Goal: Check status

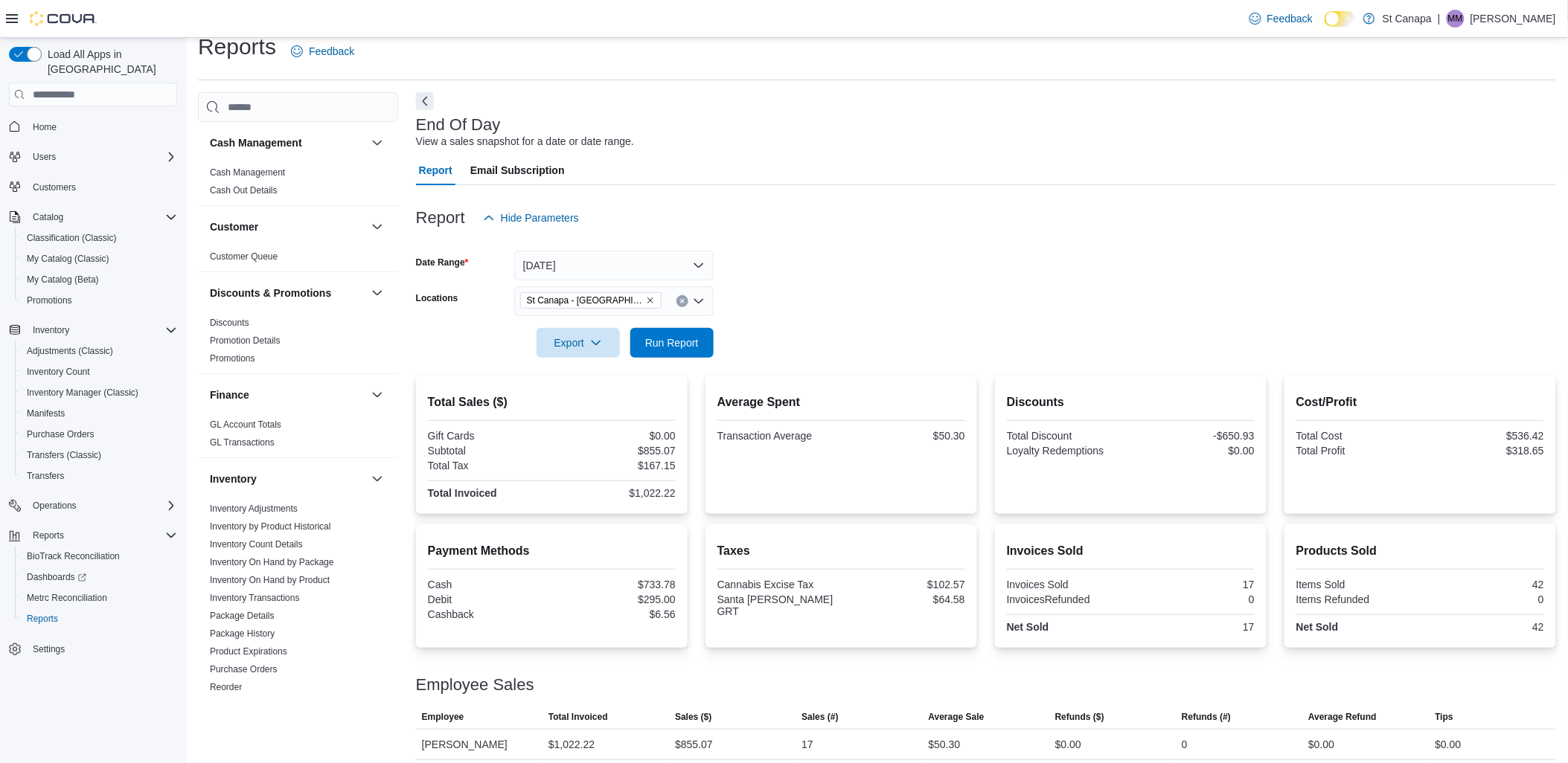
scroll to position [26, 0]
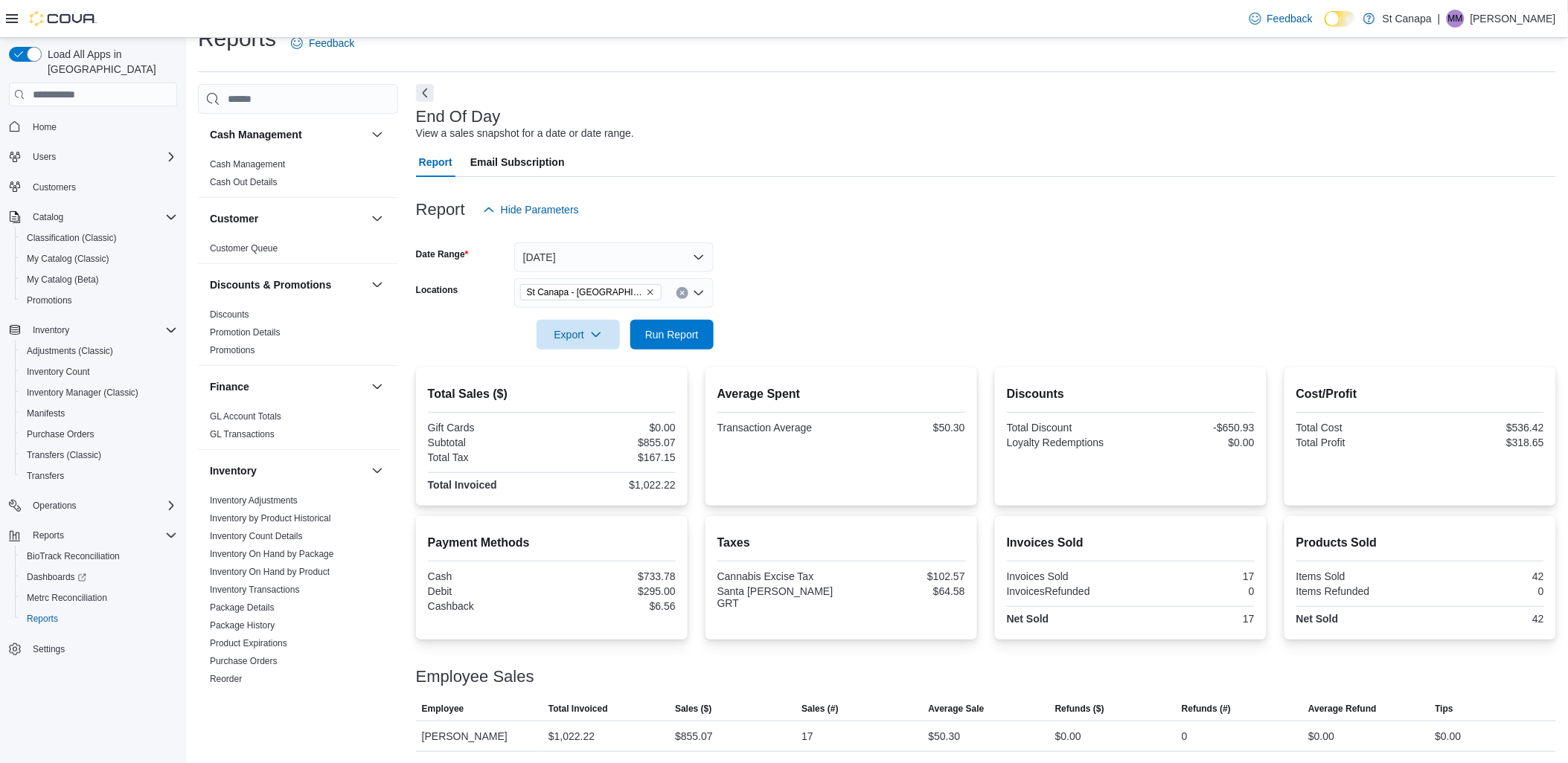
click at [1485, 0] on div "Feedback Dark Mode St Canapa | MM [PERSON_NAME]" at bounding box center [1399, 18] width 325 height 37
click at [1485, 4] on div "Feedback Dark Mode St Canapa | MM [PERSON_NAME]" at bounding box center [1399, 18] width 312 height 30
